Goal: Answer question/provide support: Share knowledge or assist other users

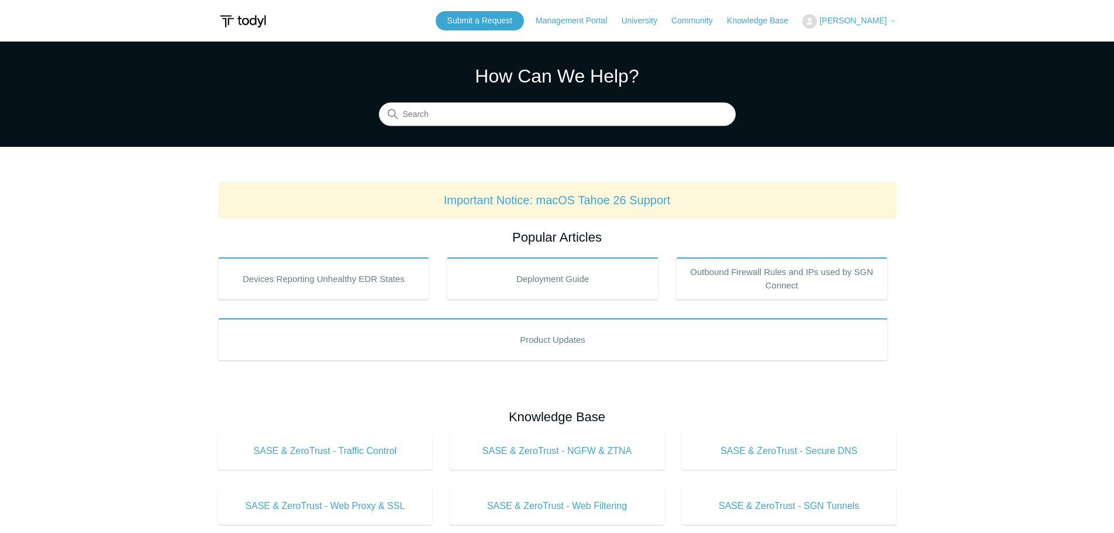
click at [878, 16] on span "[PERSON_NAME]" at bounding box center [852, 20] width 67 height 9
click at [865, 49] on link "My Support Requests" at bounding box center [860, 46] width 114 height 20
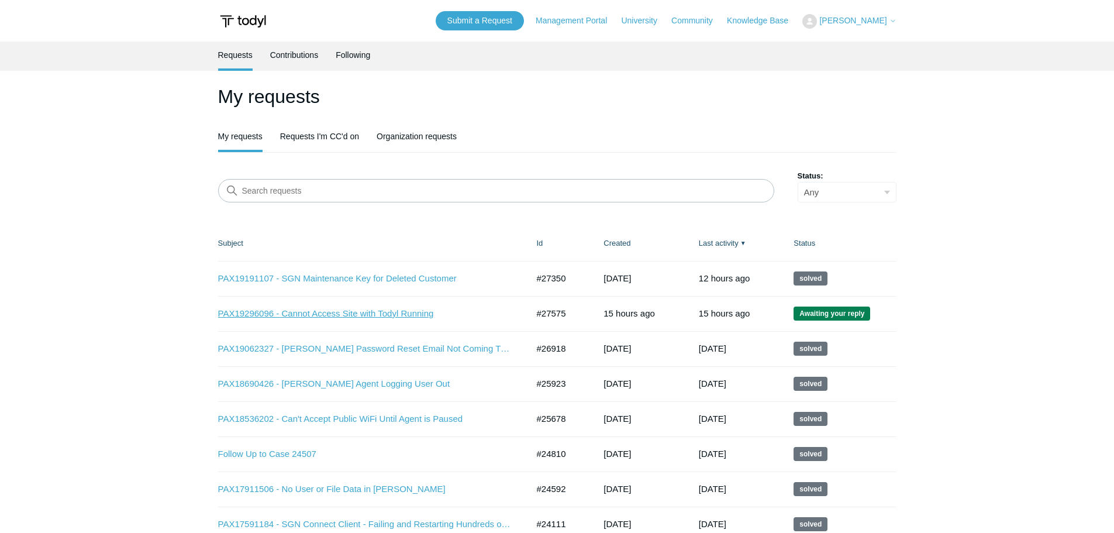
click at [372, 313] on link "PAX19296096 - Cannot Access Site with Todyl Running" at bounding box center [364, 313] width 292 height 13
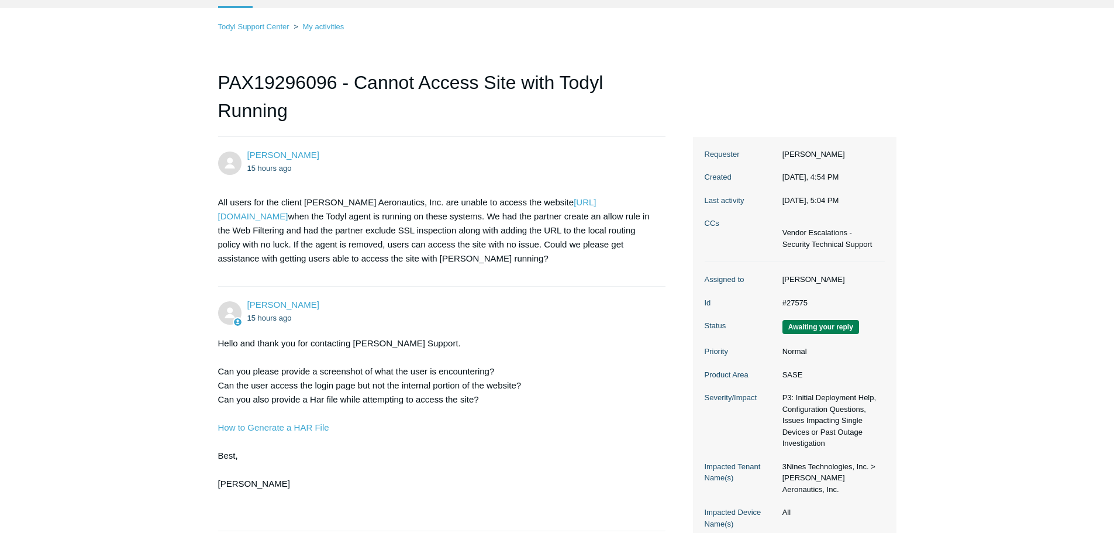
scroll to position [117, 0]
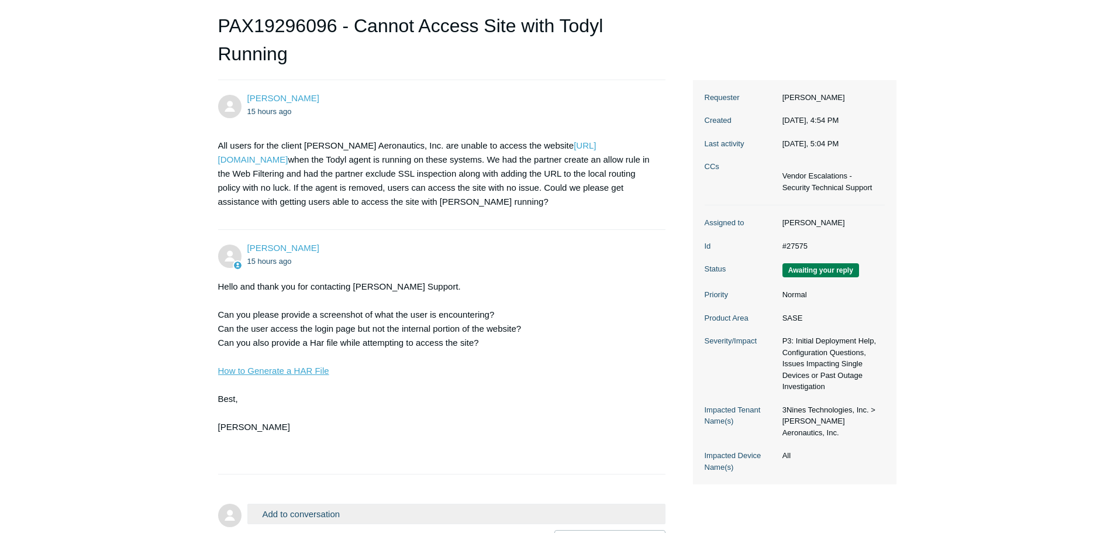
click at [258, 371] on link "How to Generate a HAR File" at bounding box center [273, 370] width 111 height 10
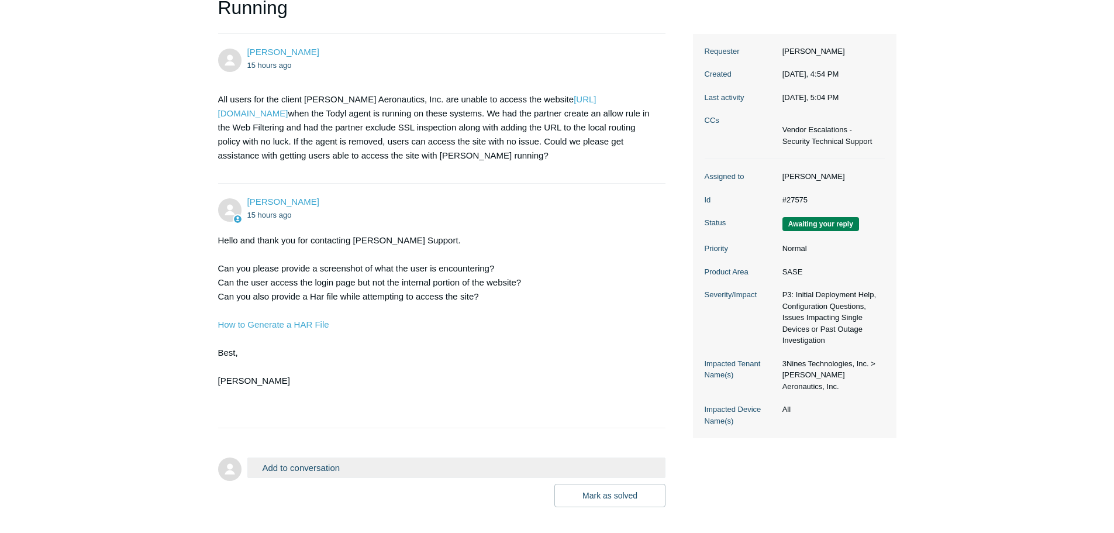
scroll to position [219, 0]
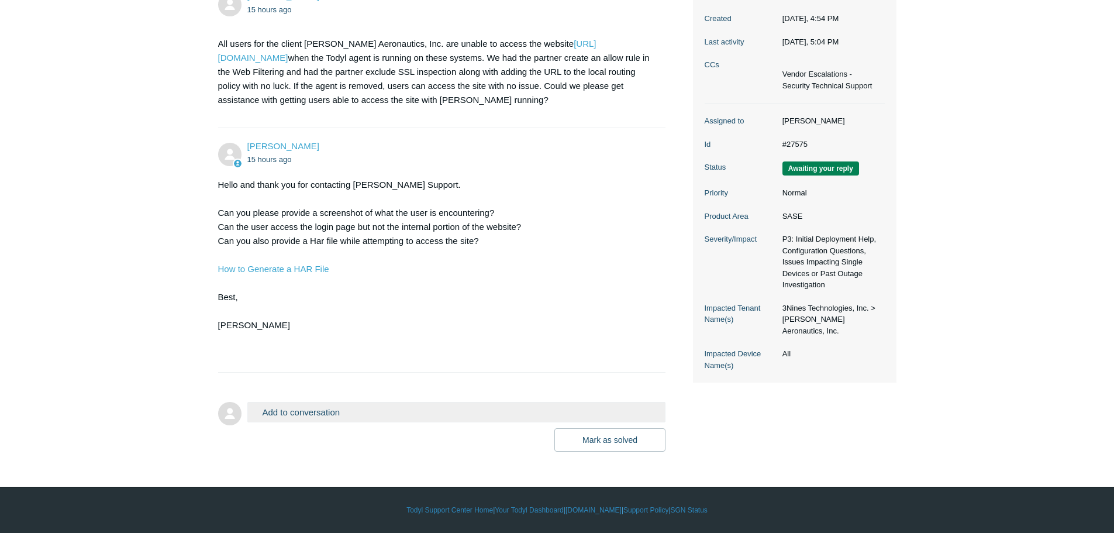
click at [276, 410] on button "Add to conversation" at bounding box center [456, 412] width 419 height 20
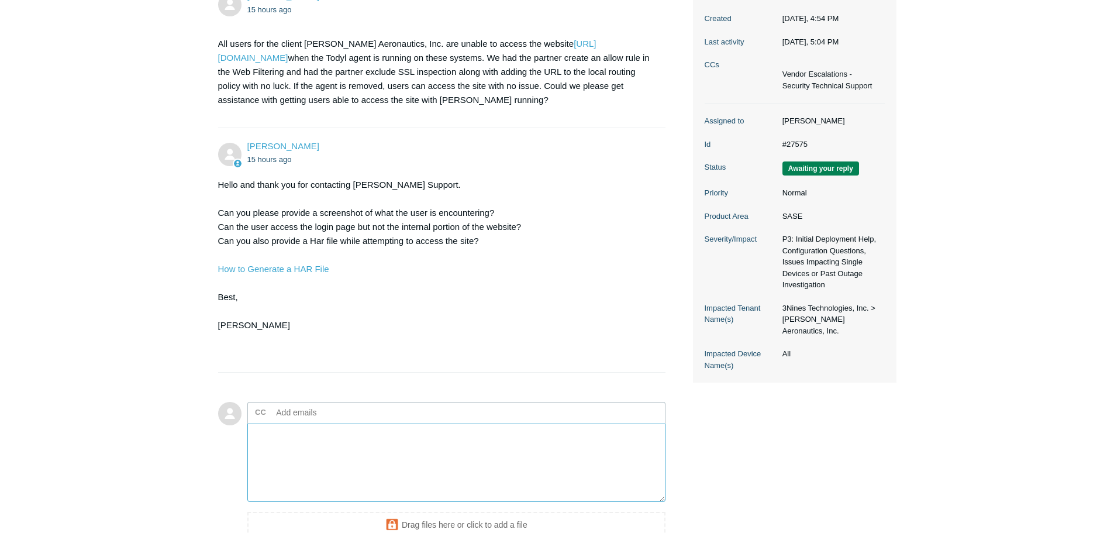
click at [507, 469] on textarea "Add your reply" at bounding box center [456, 462] width 419 height 79
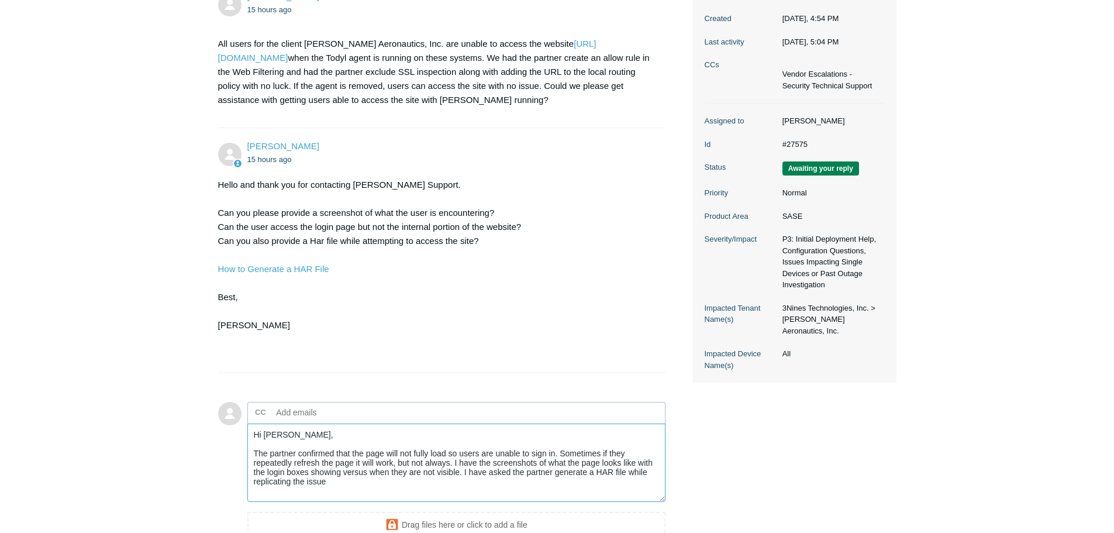
click at [621, 473] on textarea "Hi Kris, The partner confirmed that the page will not fully load so users are u…" at bounding box center [456, 462] width 419 height 79
click at [360, 483] on textarea "Hi Kris, The partner confirmed that the page will not fully load so users are u…" at bounding box center [456, 462] width 419 height 79
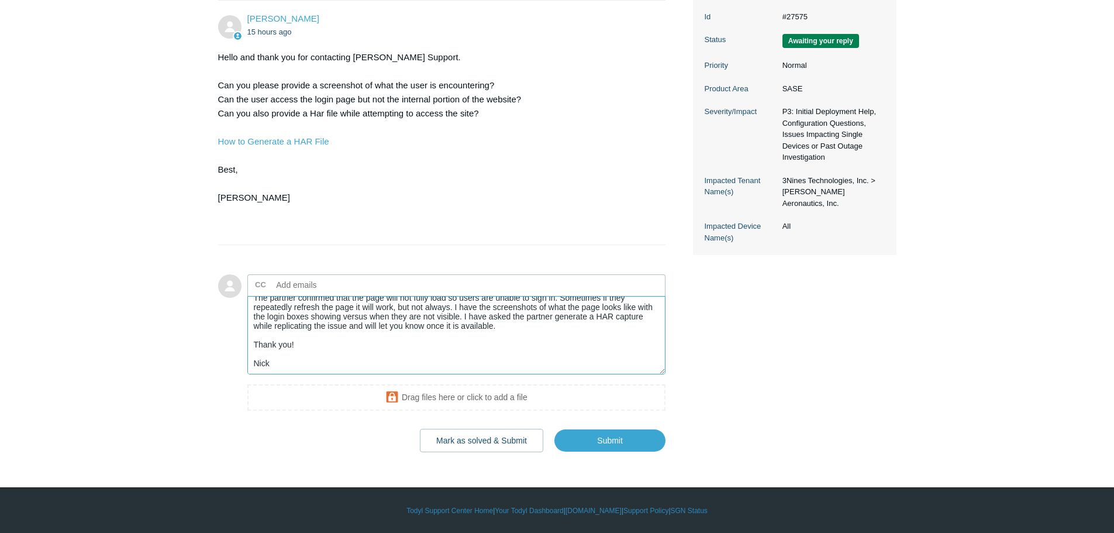
scroll to position [347, 0]
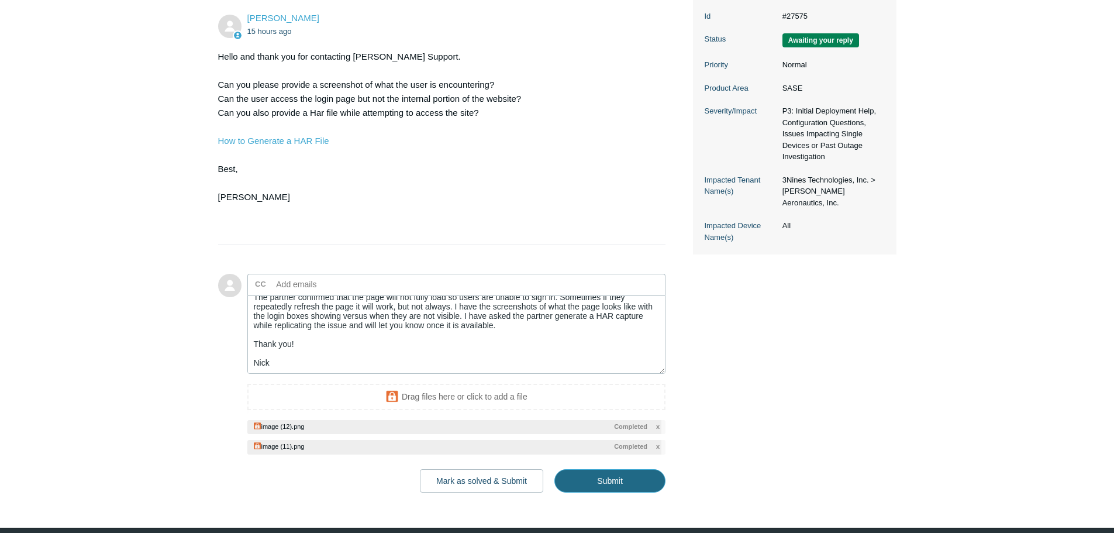
click at [586, 485] on input "Submit" at bounding box center [609, 480] width 111 height 23
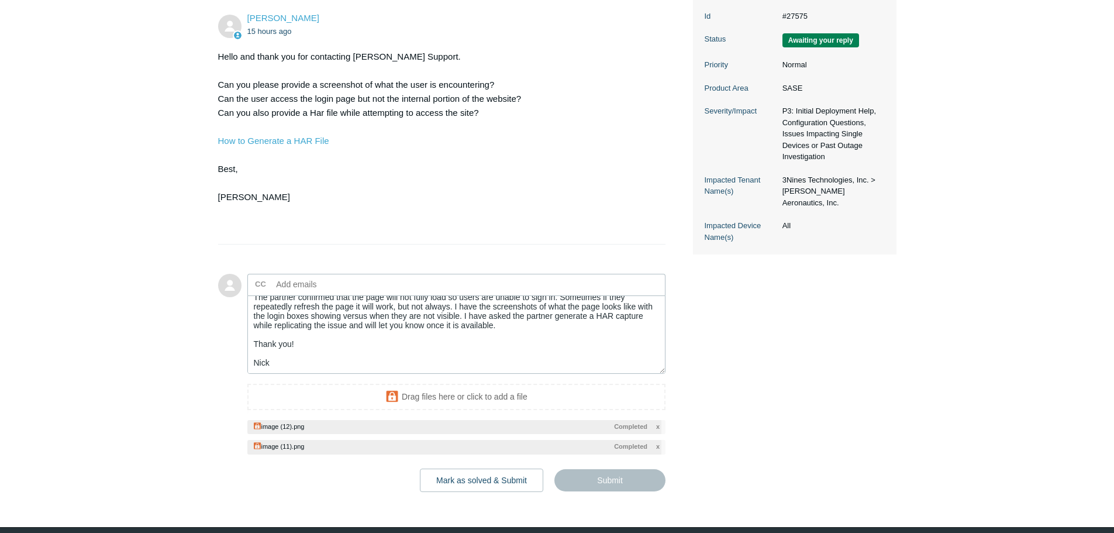
type textarea "Hi Kris, The partner confirmed that the page will not fully load so users are u…"
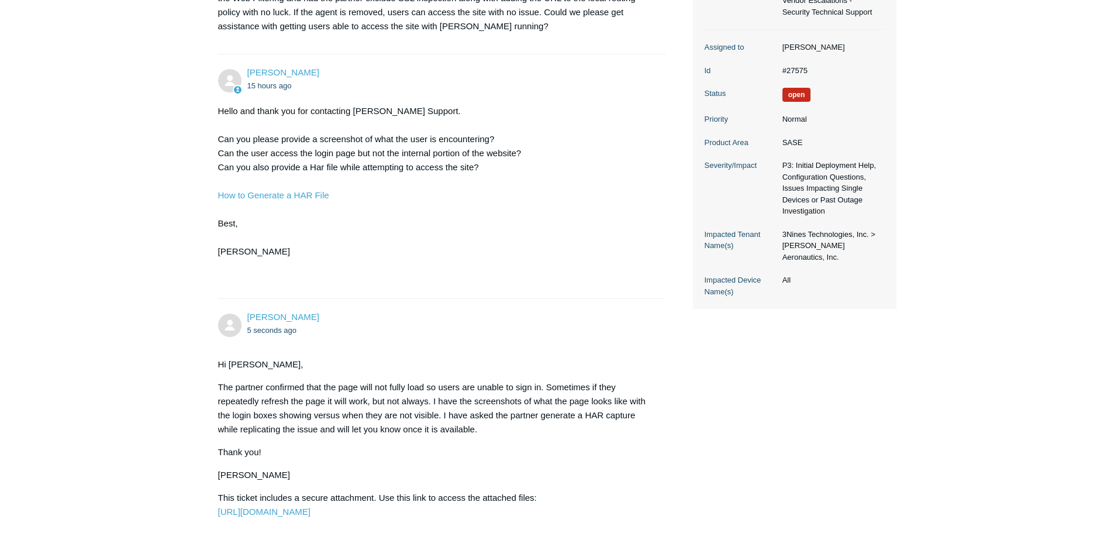
scroll to position [351, 0]
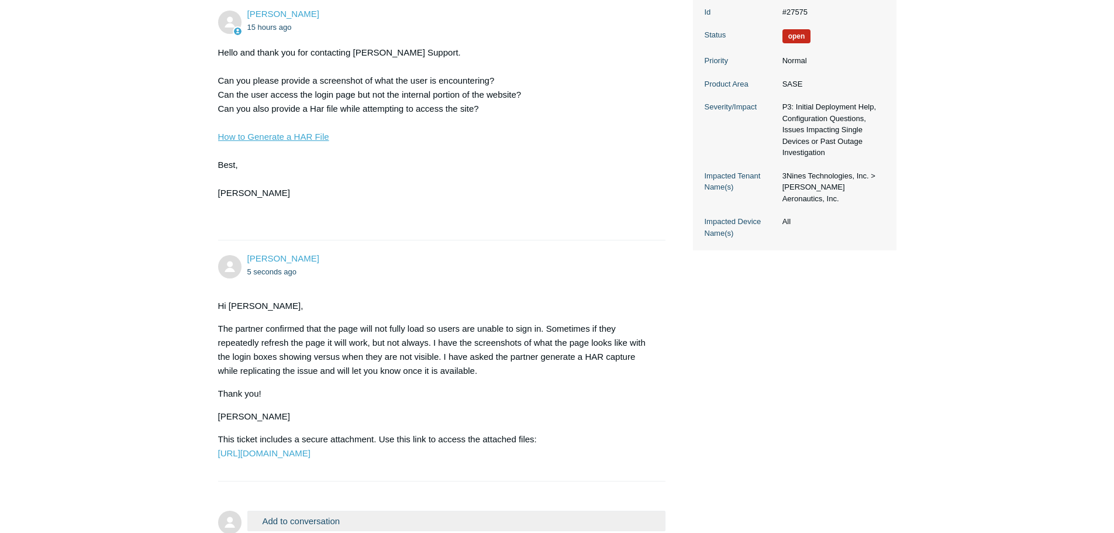
click at [252, 137] on link "How to Generate a HAR File" at bounding box center [273, 137] width 111 height 10
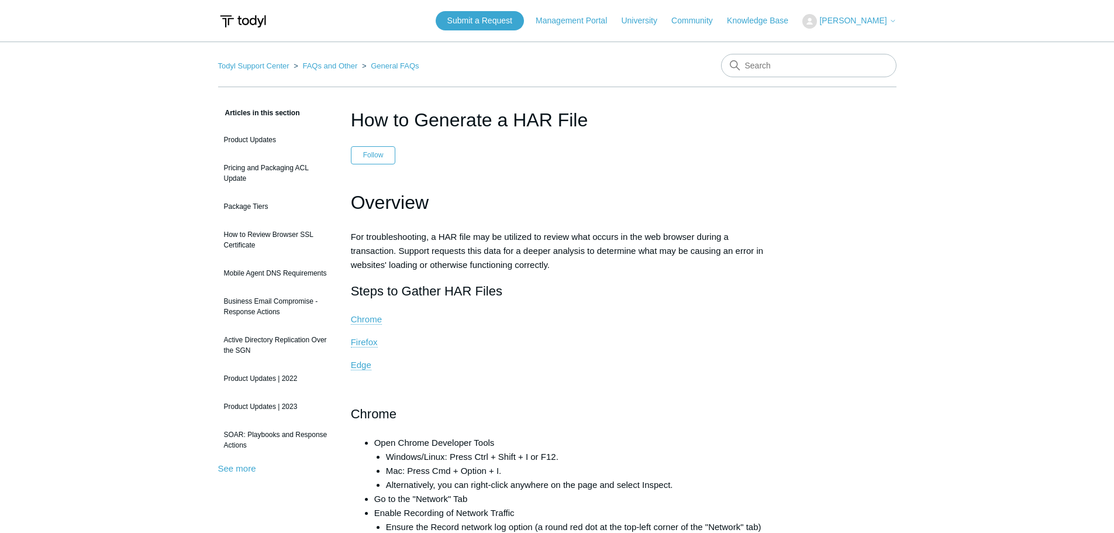
click at [481, 123] on h1 "How to Generate a HAR File" at bounding box center [557, 120] width 413 height 28
copy header "How to Generate a HAR File"
